Goal: Book appointment/travel/reservation

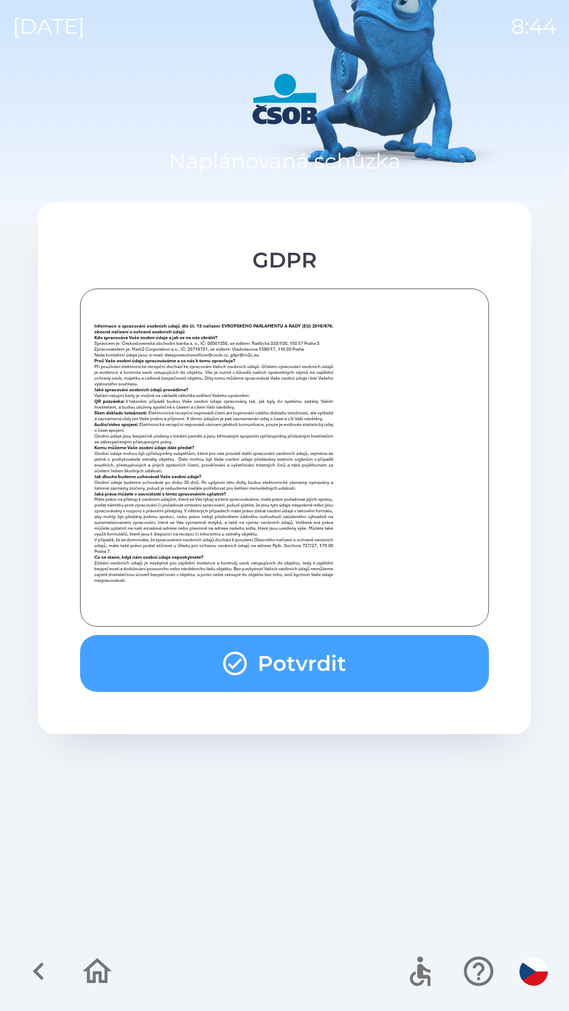
click at [252, 652] on button "Potvrdit" at bounding box center [284, 663] width 409 height 57
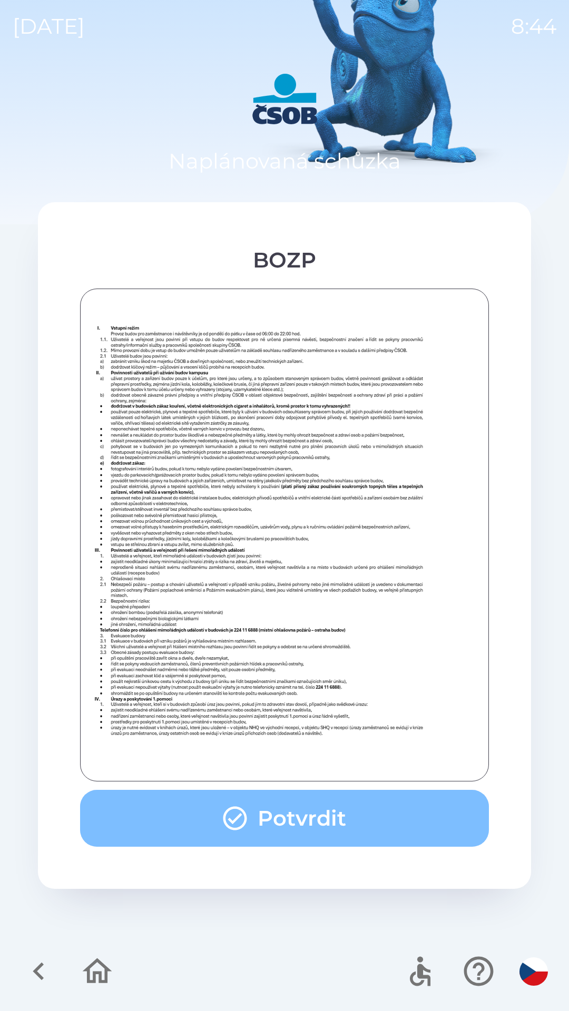
click at [240, 812] on icon "button" at bounding box center [235, 818] width 28 height 28
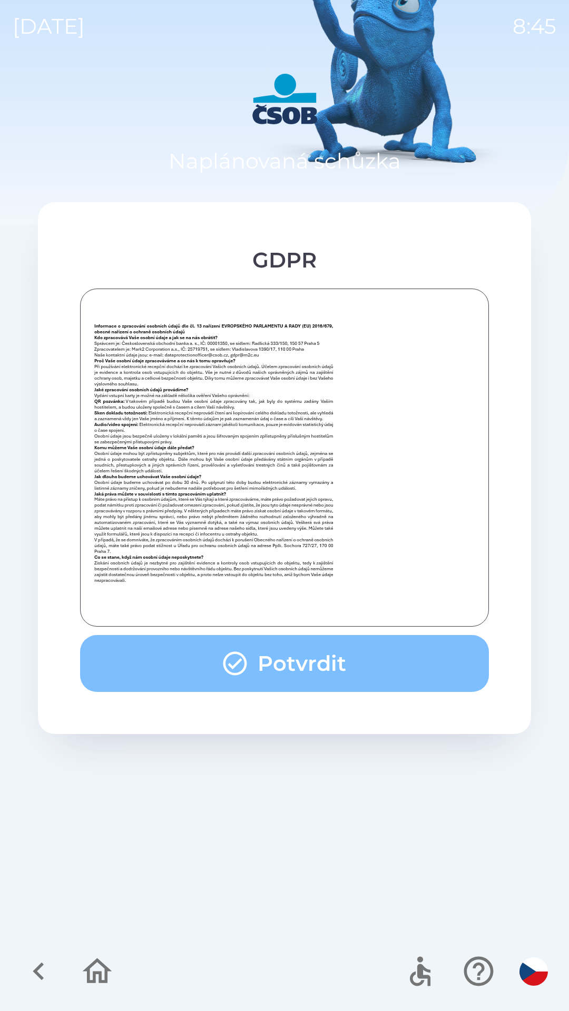
click at [253, 663] on button "Potvrdit" at bounding box center [284, 663] width 409 height 57
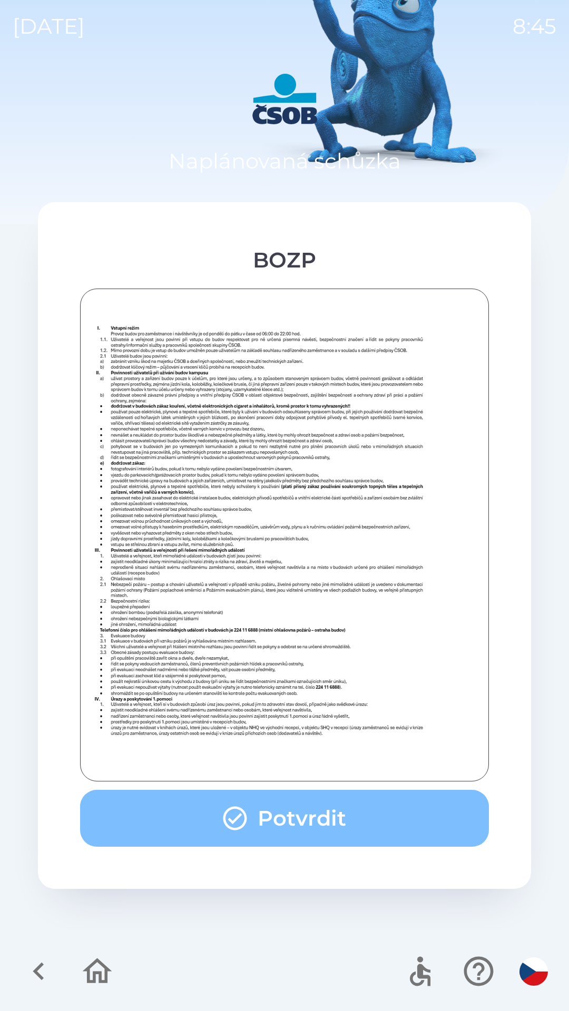
click at [255, 813] on button "Potvrdit" at bounding box center [284, 818] width 409 height 57
